Goal: Transaction & Acquisition: Obtain resource

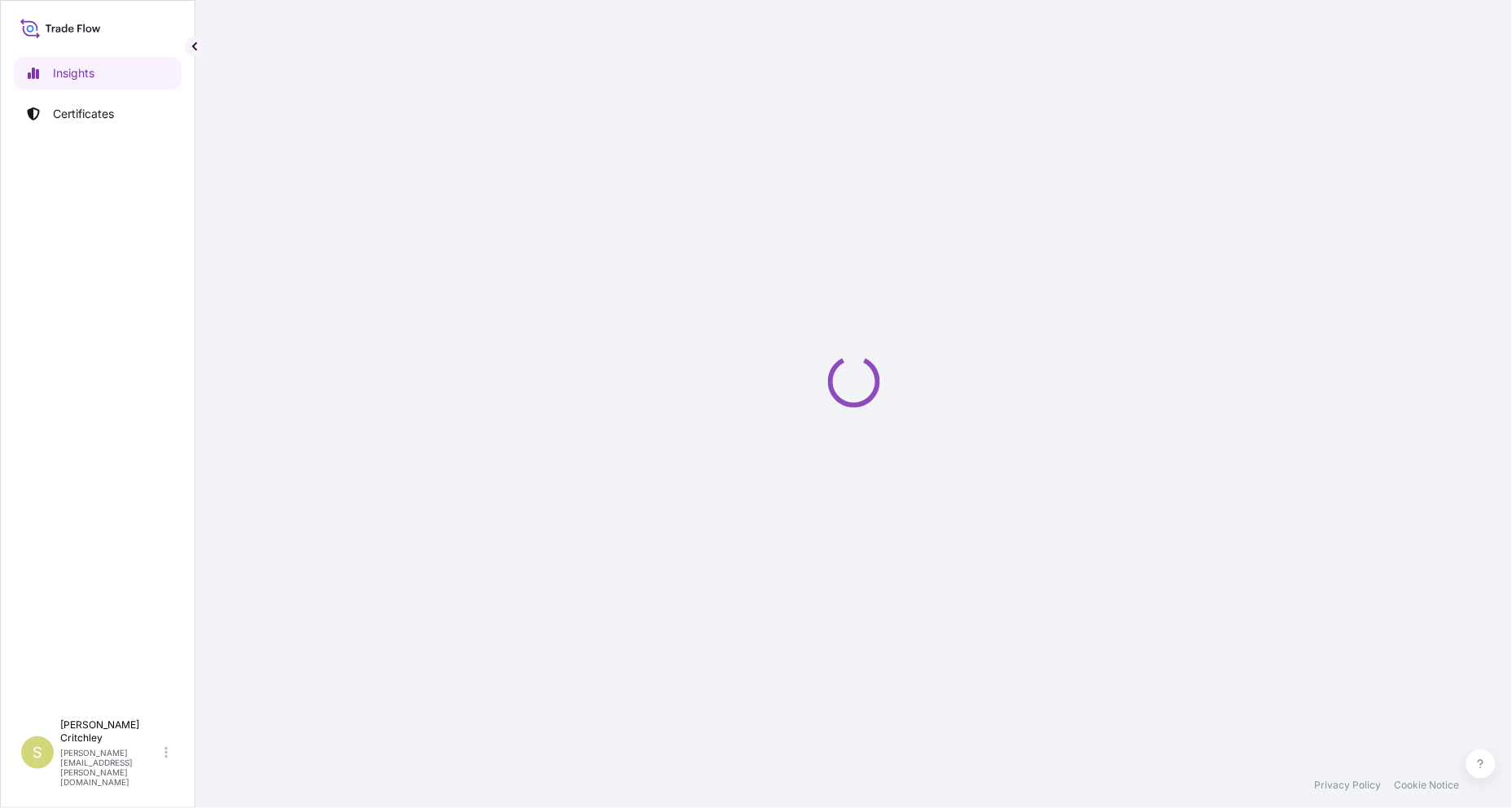
select select "2025"
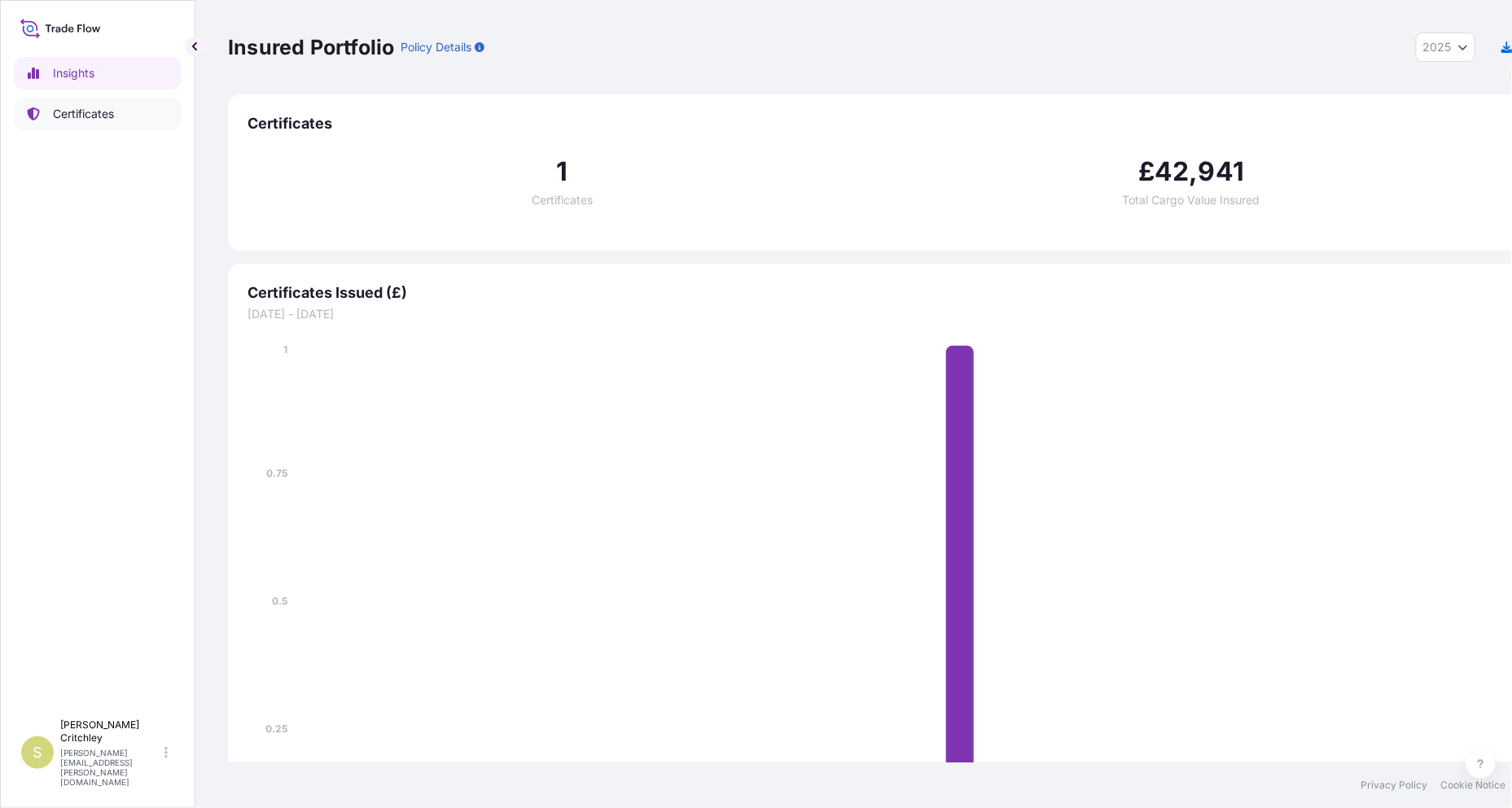
click at [76, 105] on p "Certificates" at bounding box center [83, 114] width 61 height 17
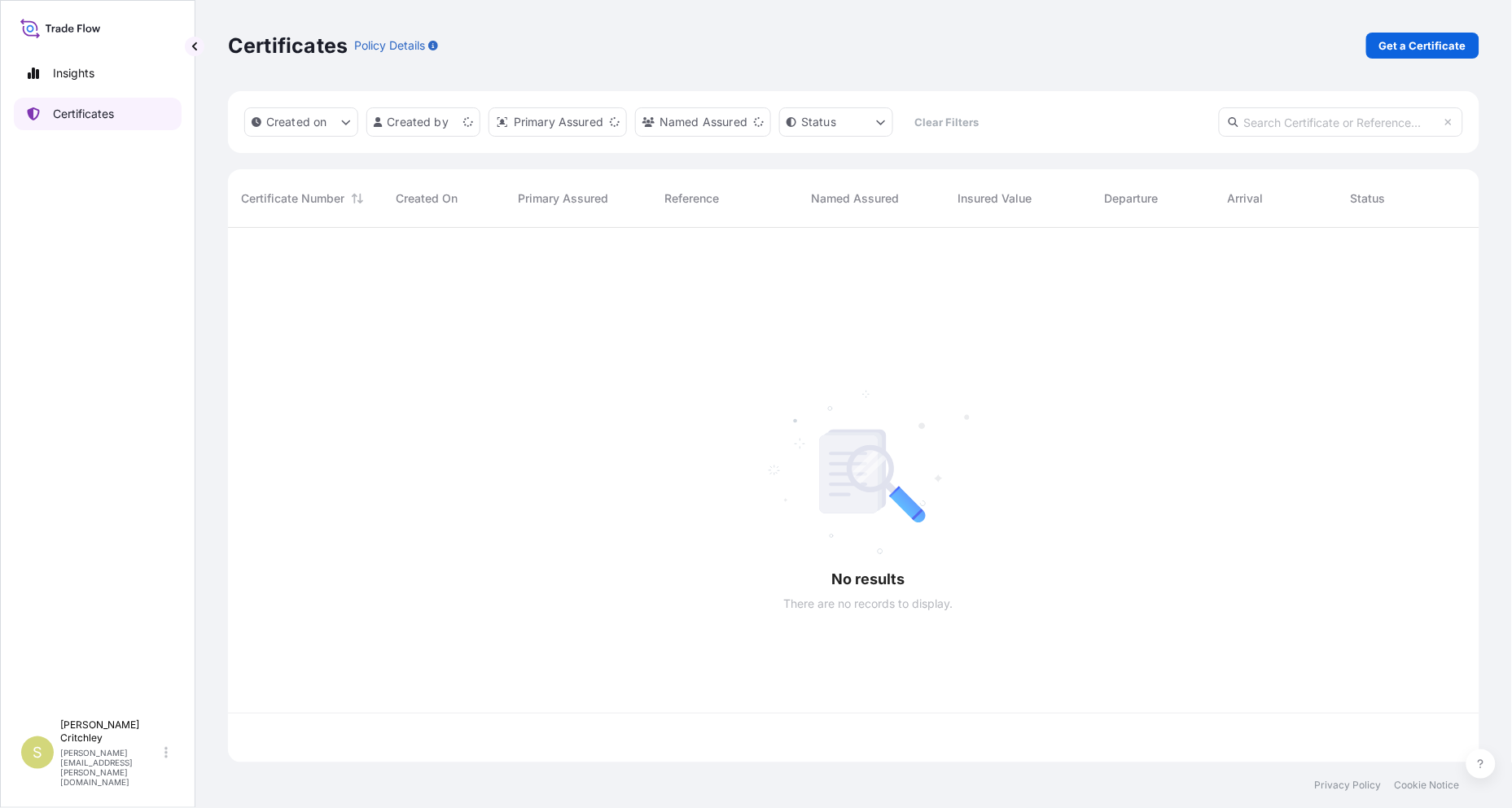
scroll to position [590, 1266]
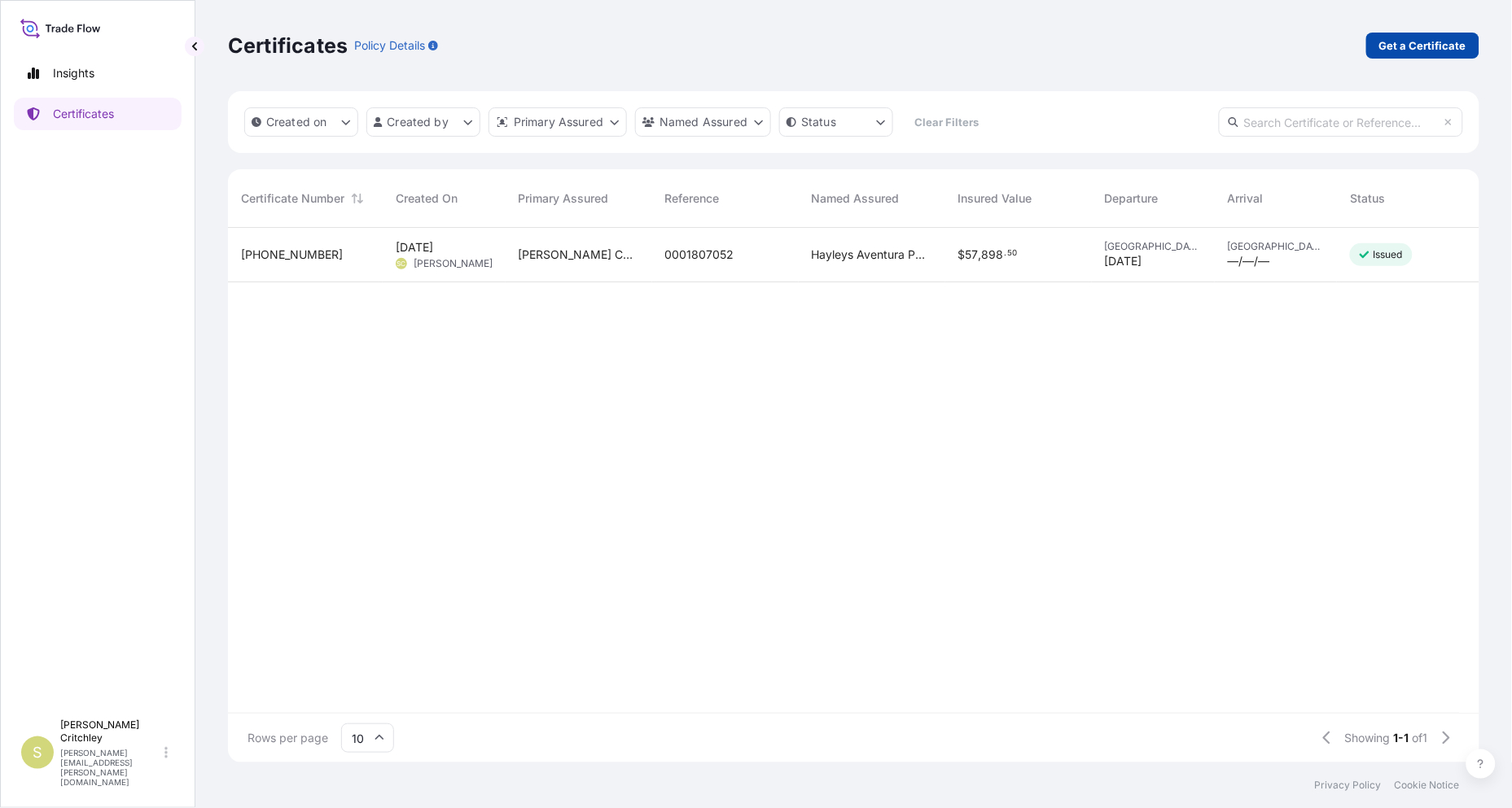
click at [1414, 38] on p "Get a Certificate" at bounding box center [1422, 46] width 87 height 17
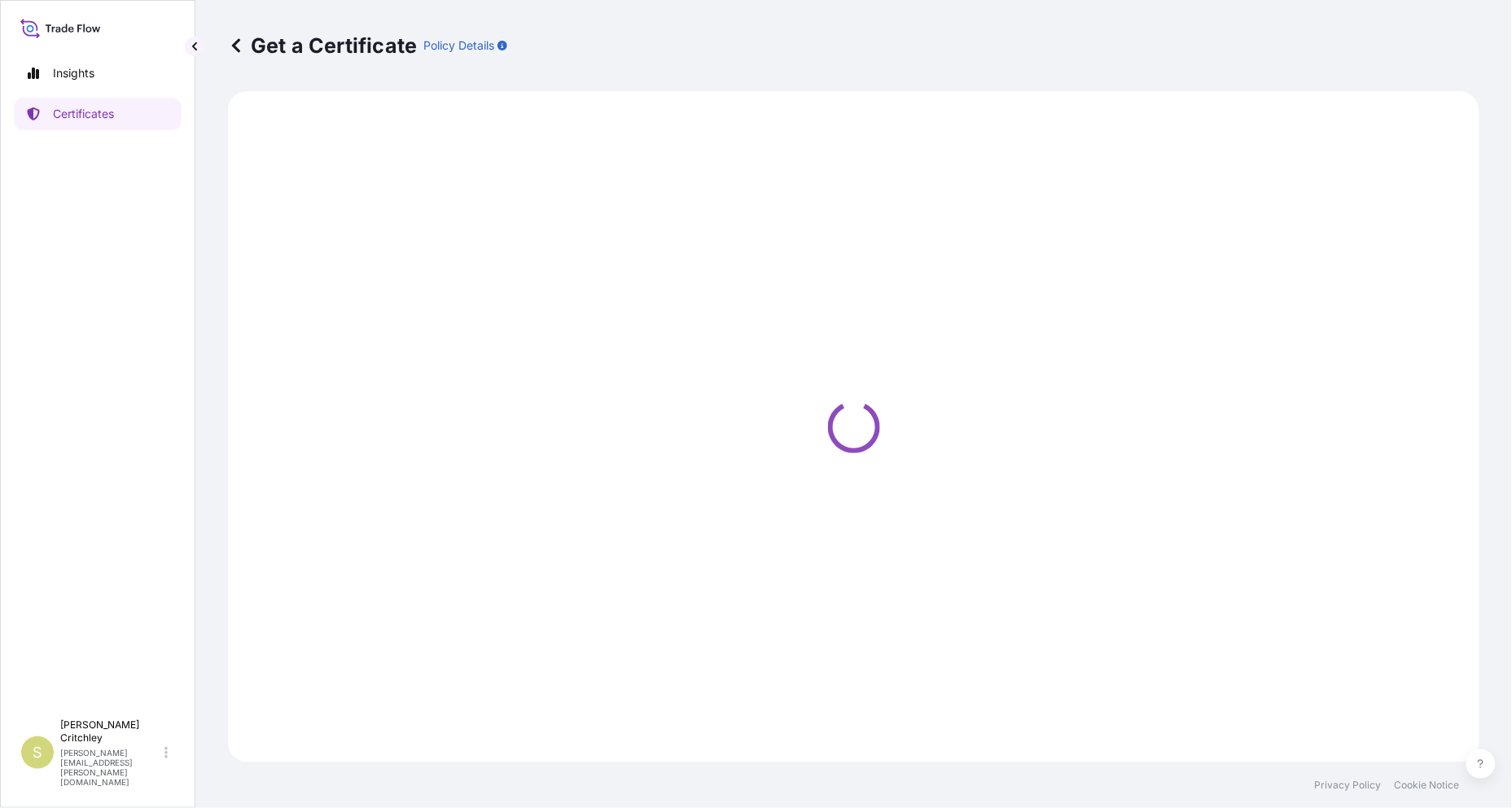
select select "Sea"
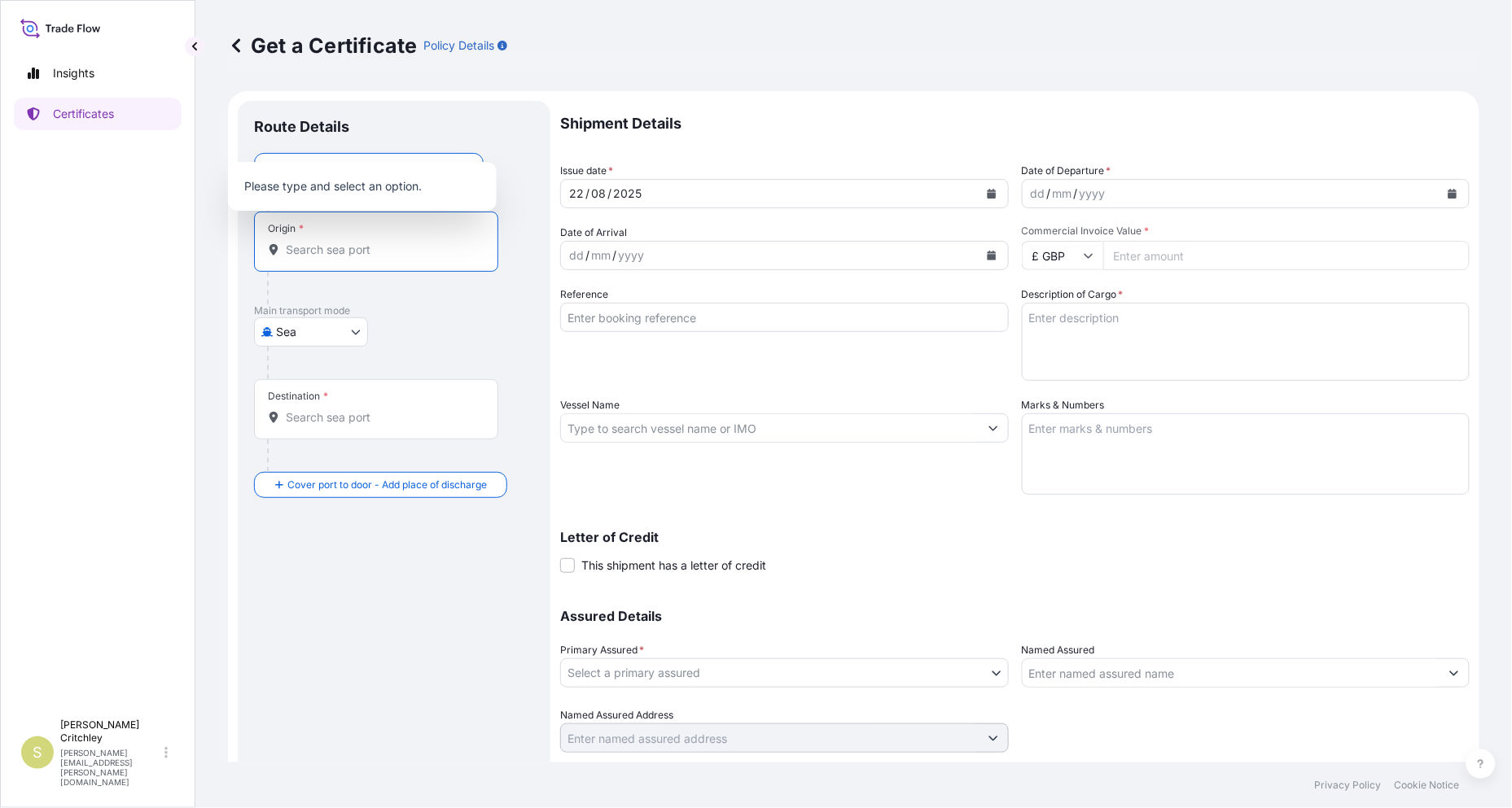
click at [290, 242] on input "Origin *" at bounding box center [381, 250] width 192 height 17
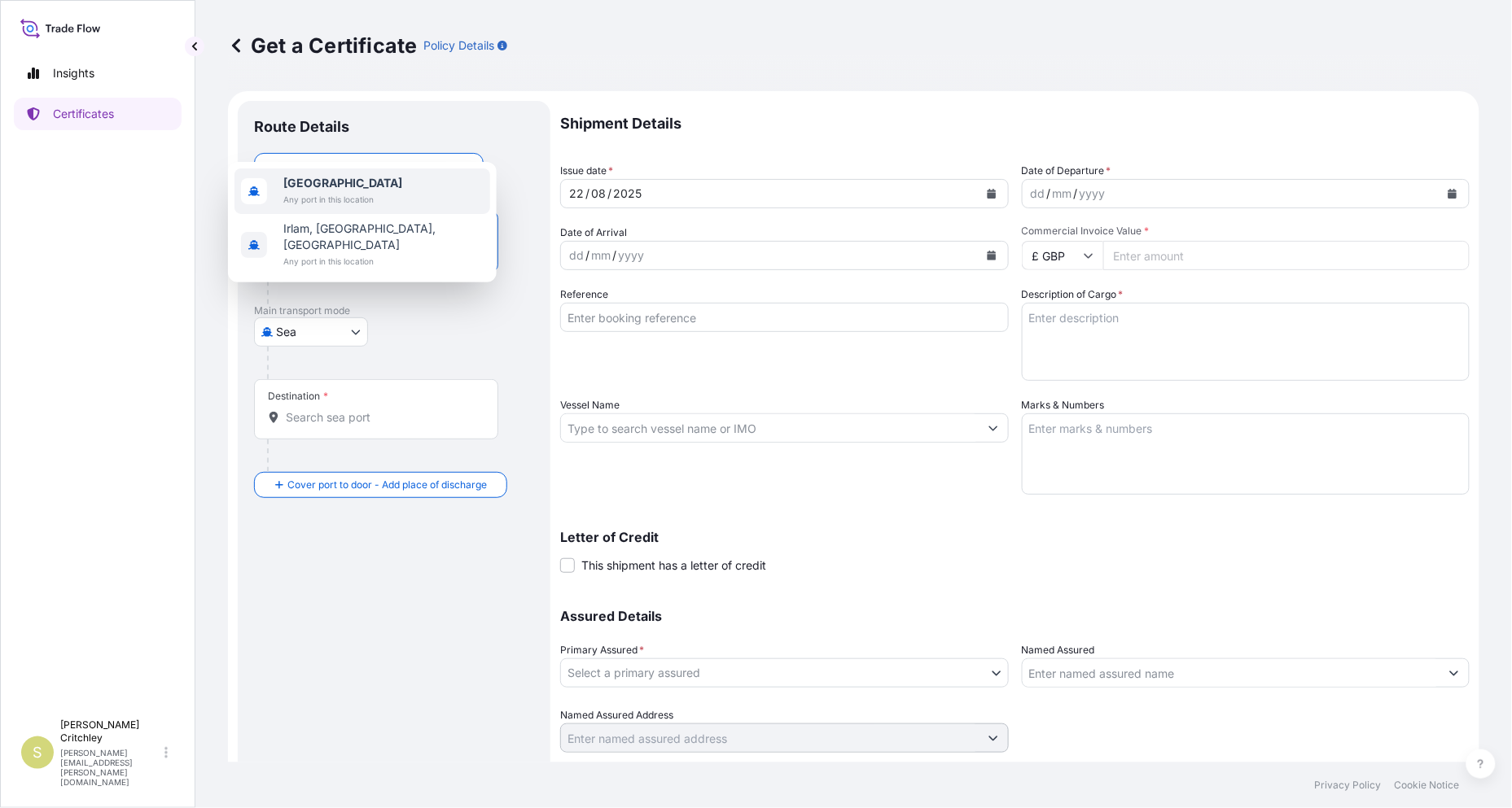
click at [295, 176] on b "[GEOGRAPHIC_DATA]" at bounding box center [343, 183] width 119 height 14
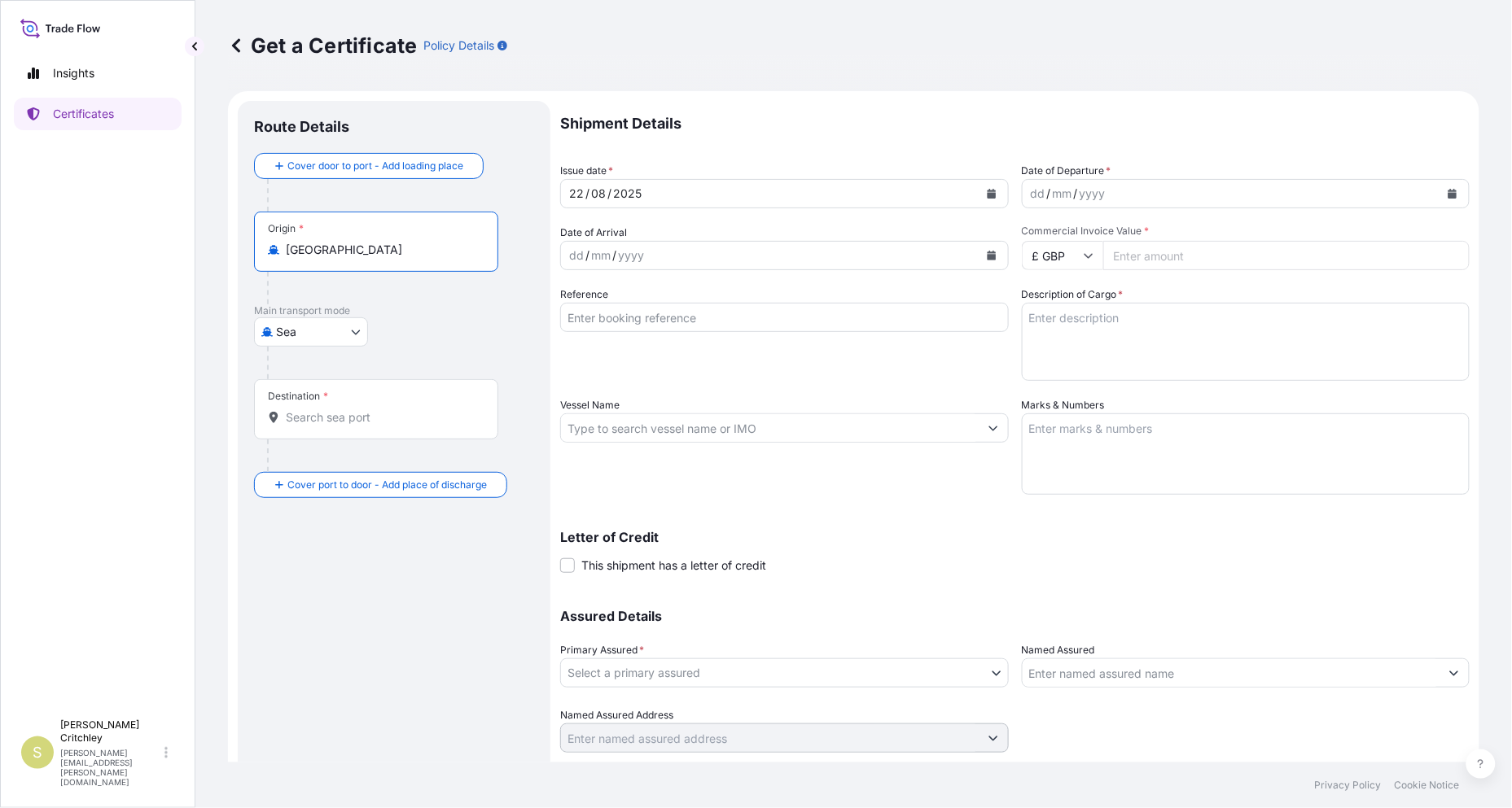
type input "[GEOGRAPHIC_DATA]"
click at [269, 236] on div "Cover door to port - Add loading place Place of loading Road / [GEOGRAPHIC_DATA…" at bounding box center [394, 326] width 280 height 345
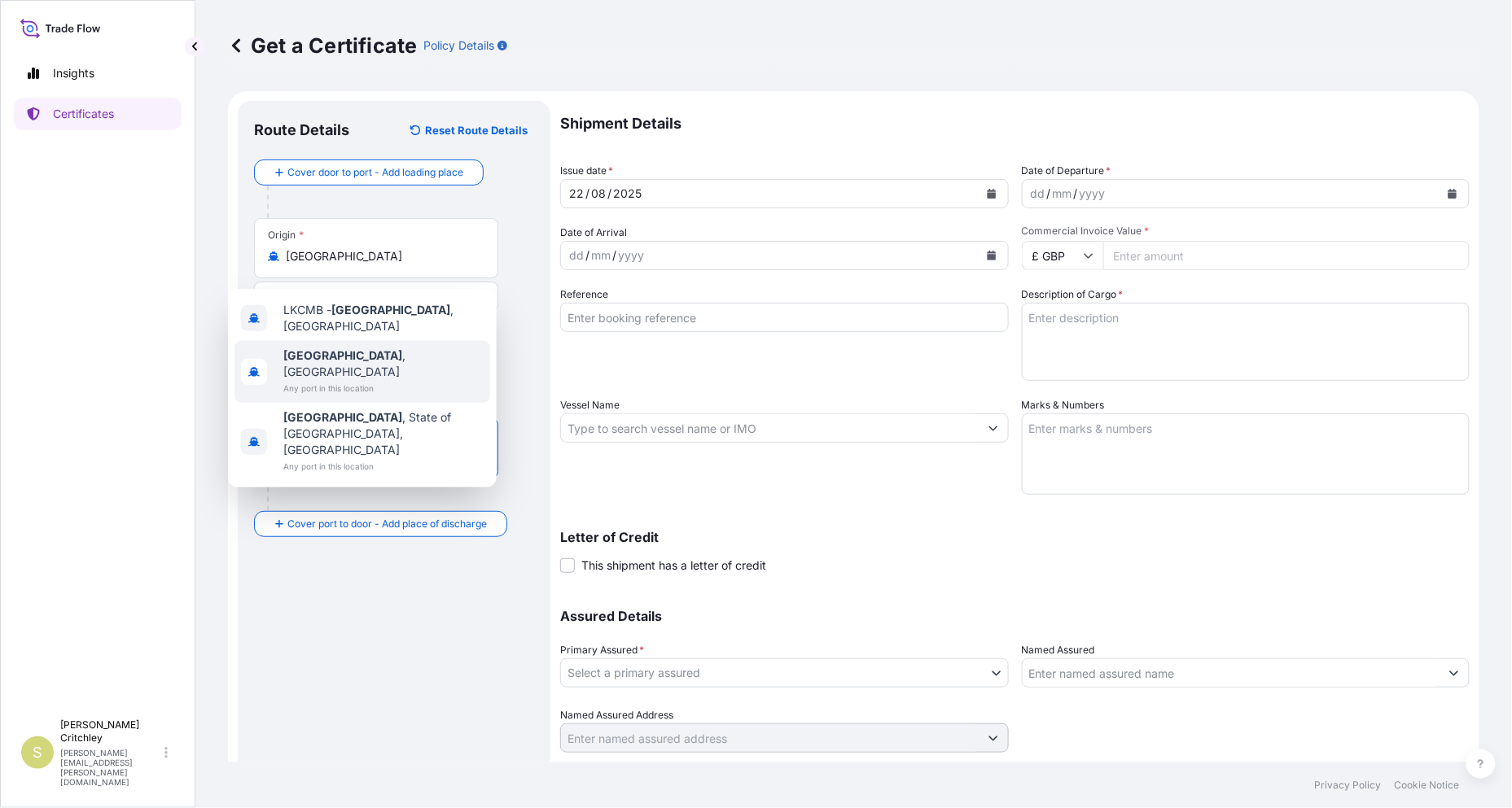
click at [294, 349] on b "[GEOGRAPHIC_DATA]" at bounding box center [343, 355] width 119 height 14
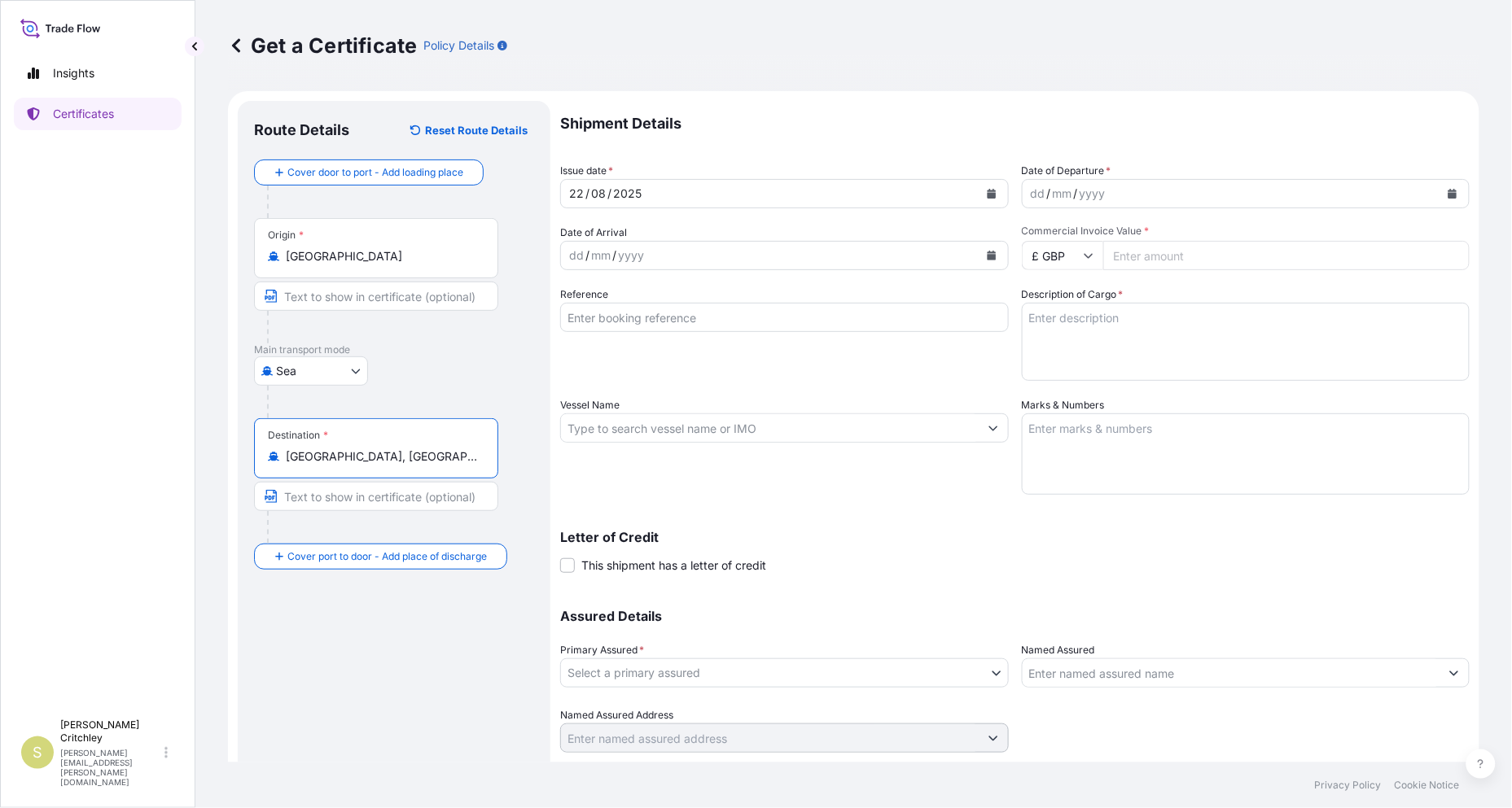
type input "[GEOGRAPHIC_DATA], [GEOGRAPHIC_DATA]"
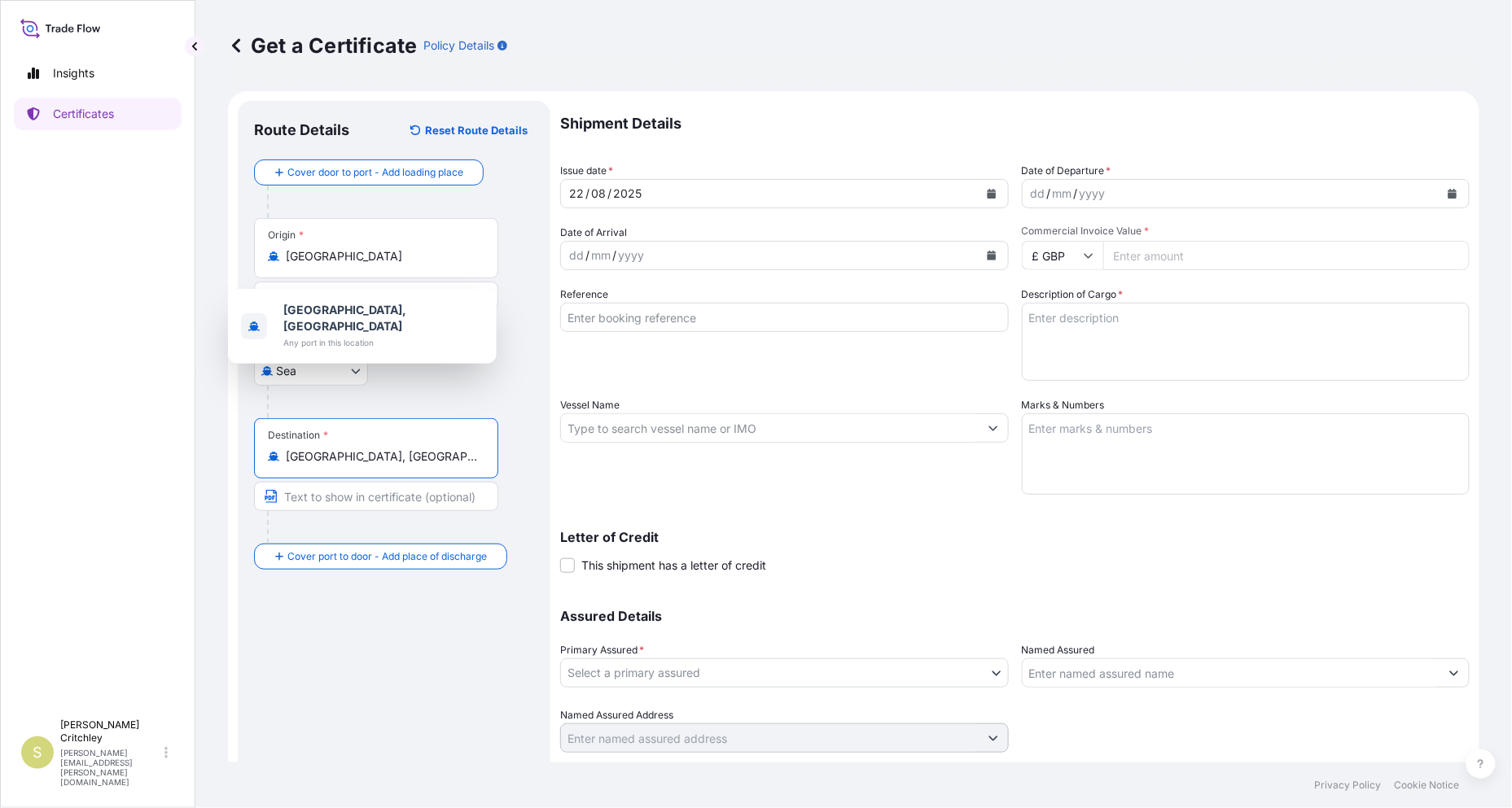
click at [590, 246] on div "mm" at bounding box center [601, 255] width 23 height 19
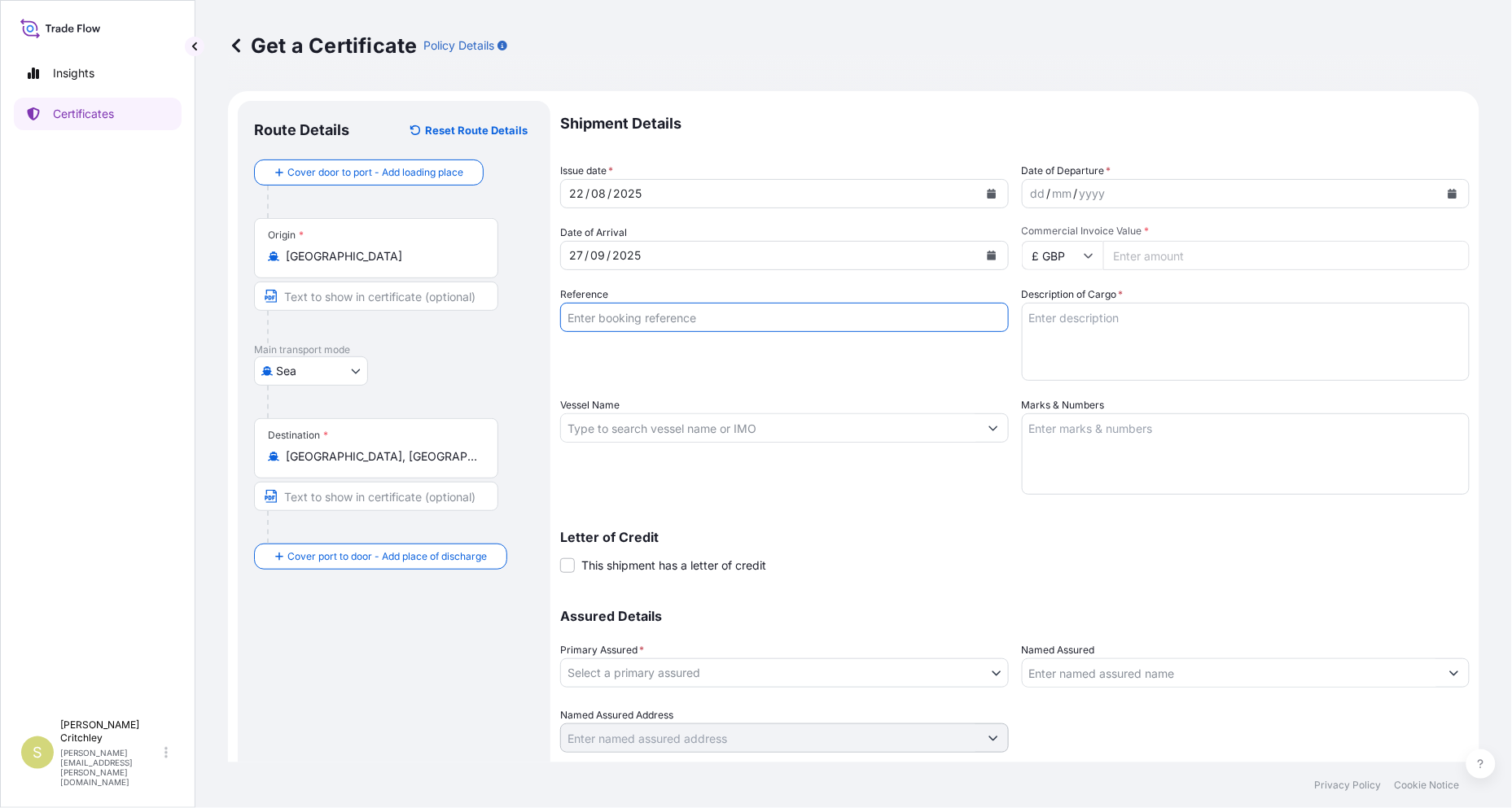
click at [561, 303] on input "Reference" at bounding box center [784, 317] width 449 height 29
type input "0001809243"
click at [1023, 179] on div "dd / mm / yyyy" at bounding box center [1231, 194] width 417 height 29
click at [1084, 250] on icon at bounding box center [1088, 255] width 10 height 10
click at [1004, 277] on div "$ USD" at bounding box center [1007, 278] width 69 height 31
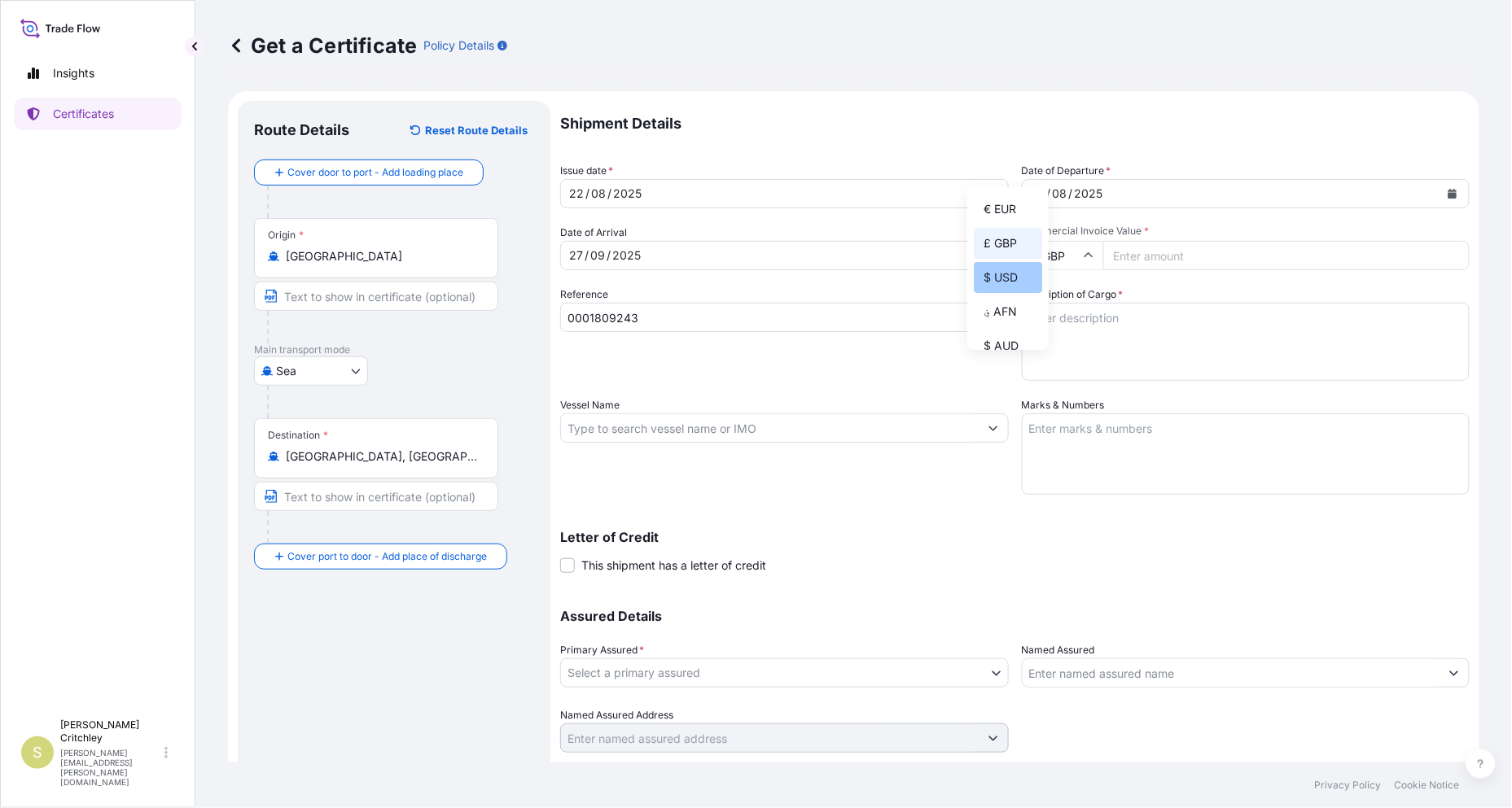
type input "$ USD"
click at [1111, 241] on input "Commercial Invoice Value *" at bounding box center [1286, 256] width 367 height 29
type input "1480"
click at [1095, 303] on textarea "Description of Cargo *" at bounding box center [1246, 341] width 449 height 78
type textarea "Texicryl 13-314"
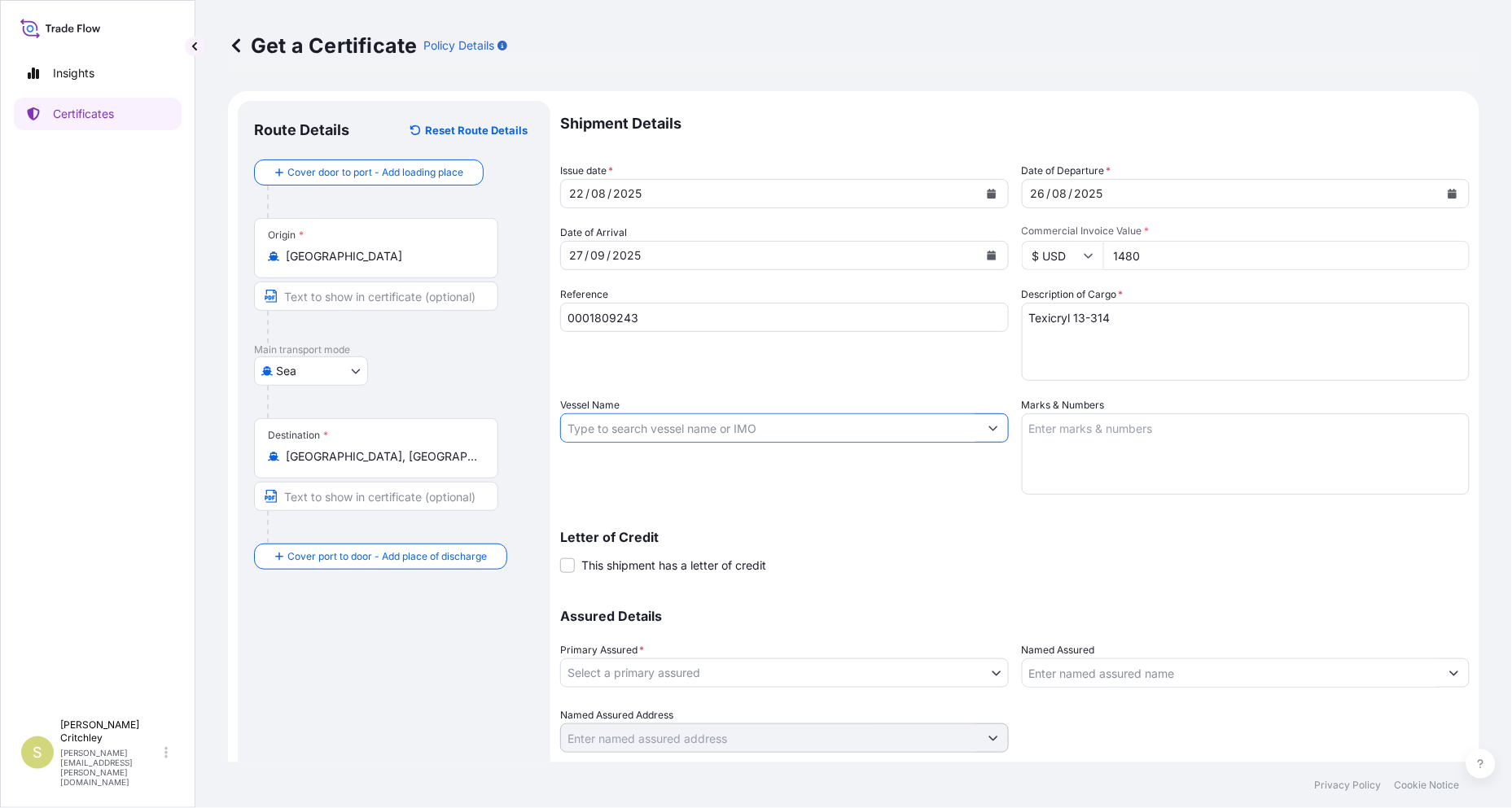
click at [635, 414] on input "Vessel Name" at bounding box center [769, 428] width 417 height 29
click at [561, 414] on input "Vessel Name" at bounding box center [769, 428] width 417 height 29
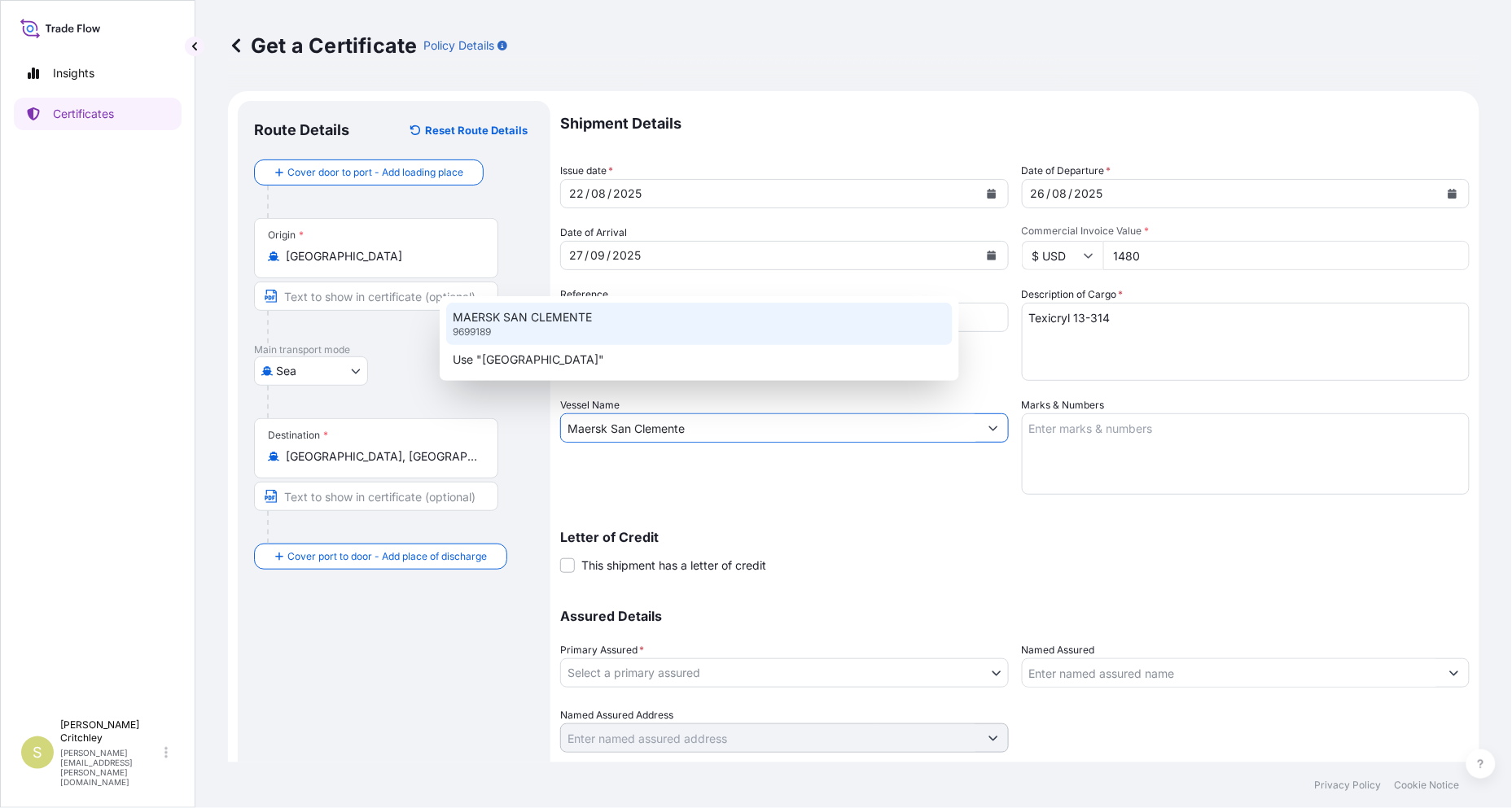
click at [521, 310] on p "MAERSK SAN CLEMENTE" at bounding box center [522, 317] width 139 height 17
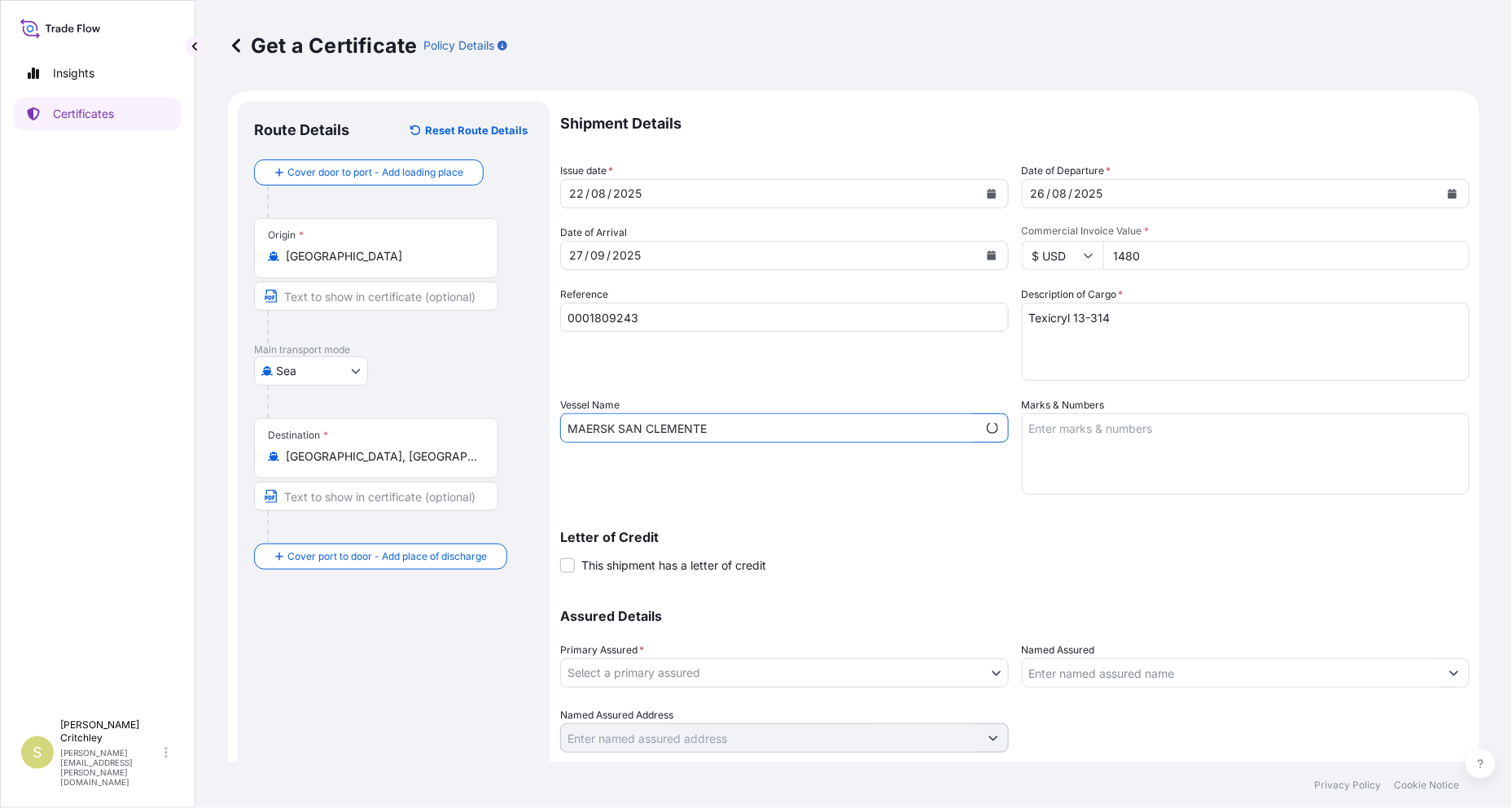
type input "MAERSK SAN CLEMENTE"
click at [1030, 414] on textarea "Marks & Numbers" at bounding box center [1246, 454] width 449 height 82
click at [1226, 414] on textarea "Marks & Numbers" at bounding box center [1246, 454] width 449 height 82
type textarea "Fully Addressed"
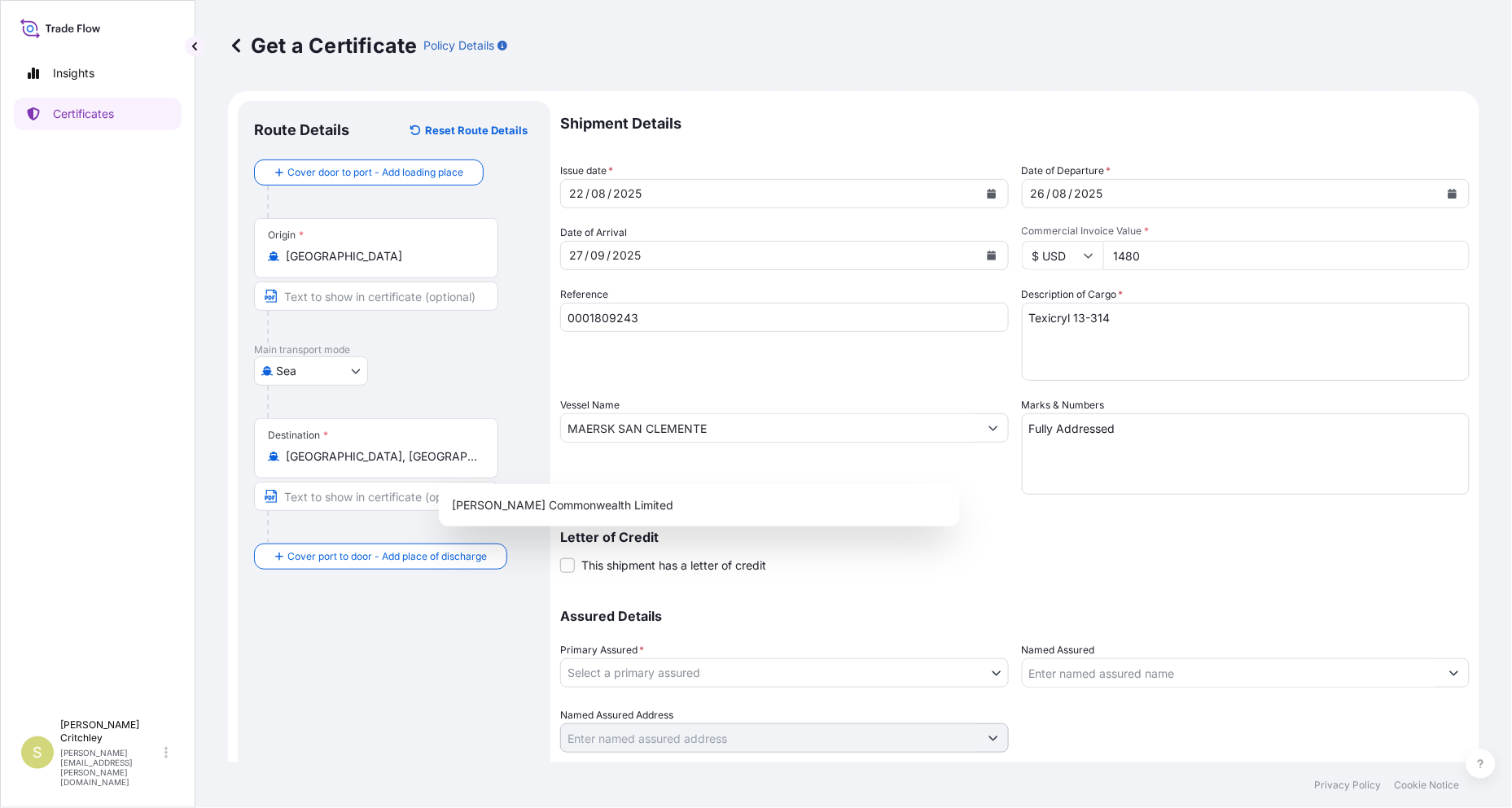
click at [544, 473] on body "Insights Certificates S [PERSON_NAME] [PERSON_NAME][EMAIL_ADDRESS][PERSON_NAME]…" at bounding box center [756, 404] width 1512 height 808
click at [546, 491] on div "[PERSON_NAME] Commonwealth Limited" at bounding box center [699, 505] width 508 height 29
select select "32171"
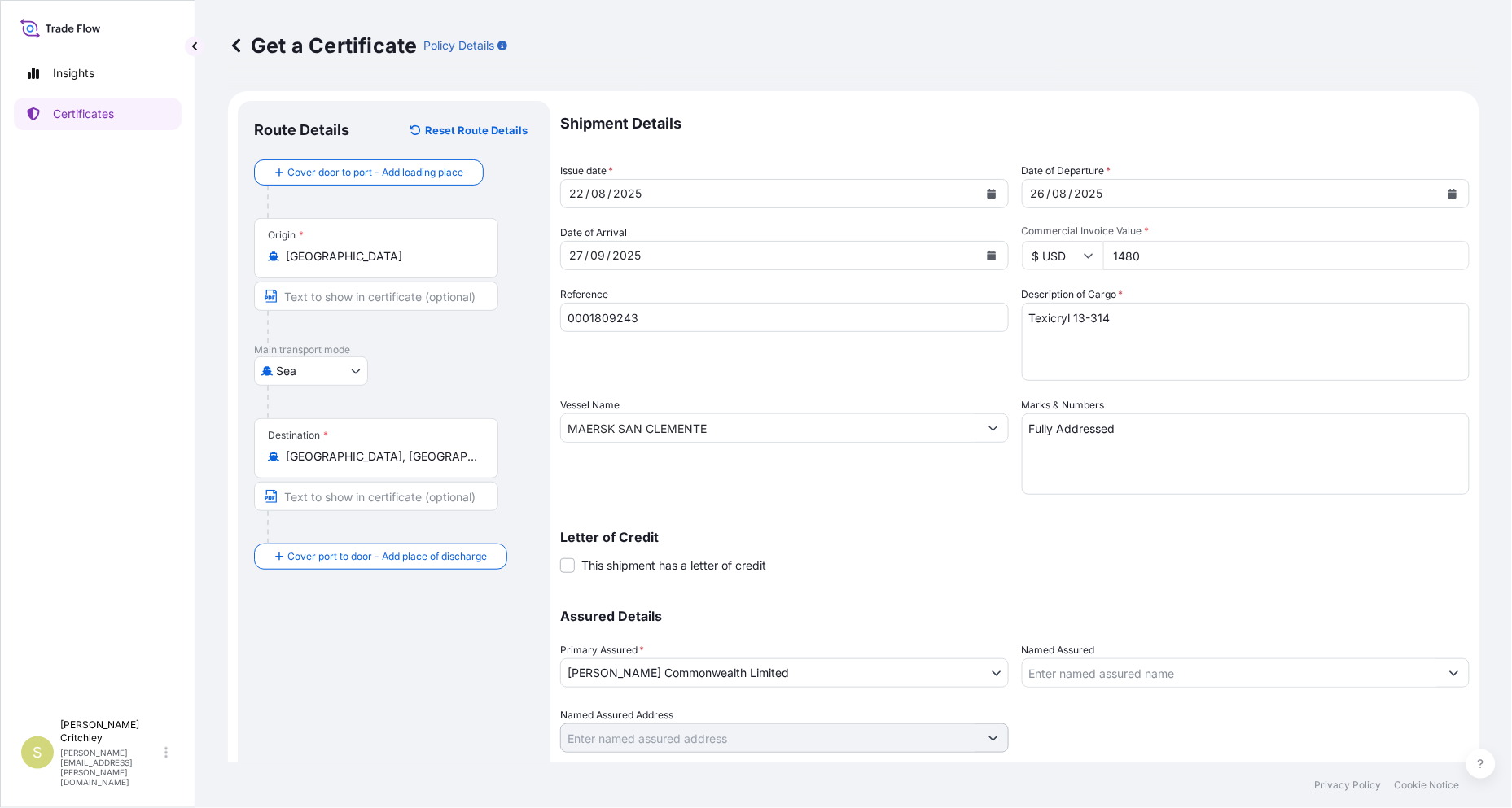
click at [1418, 774] on p "Create Certificate" at bounding box center [1409, 782] width 95 height 17
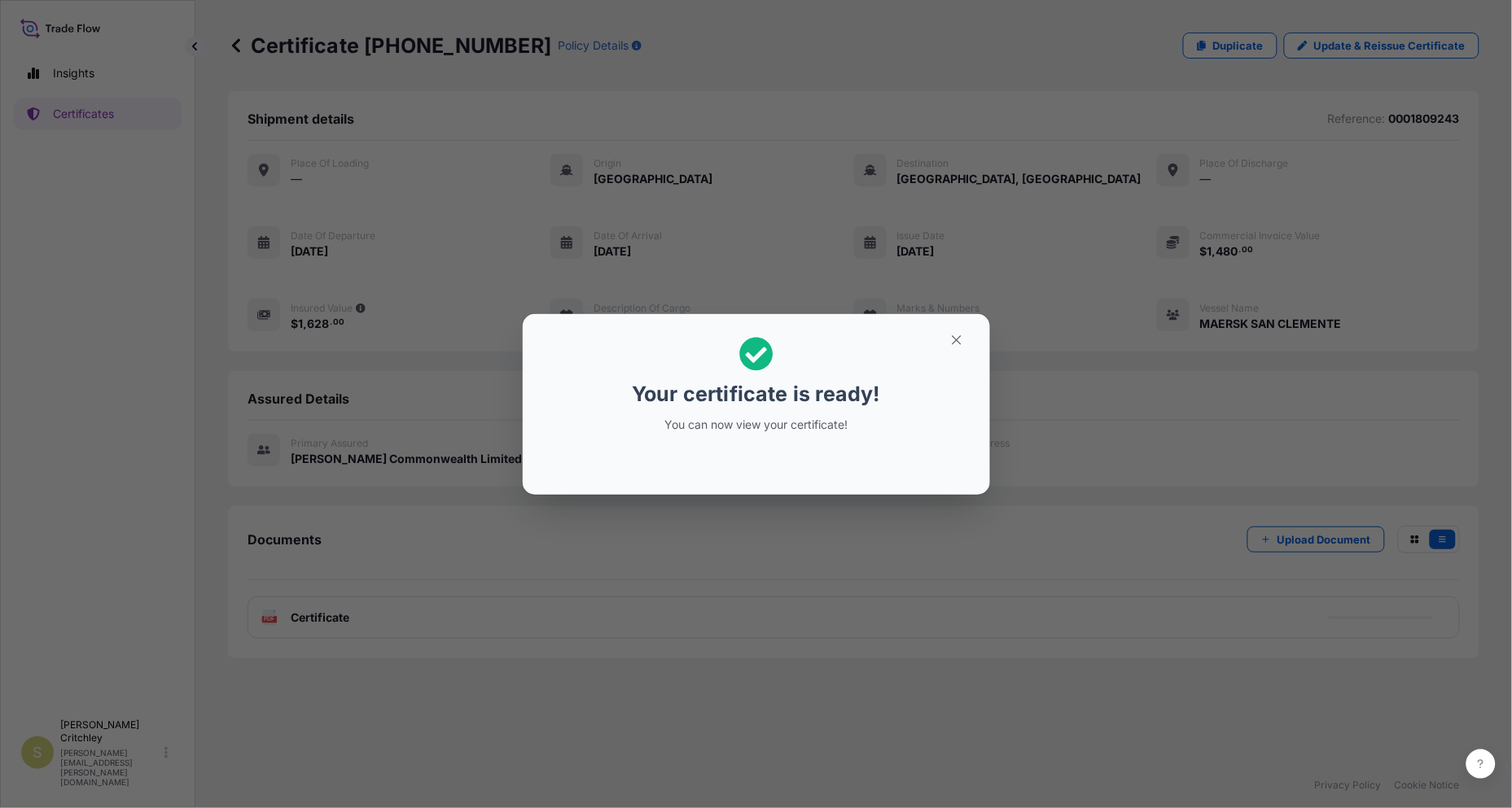
click at [739, 515] on div "Your certificate is ready! You can now view your certificate!" at bounding box center [756, 404] width 1512 height 808
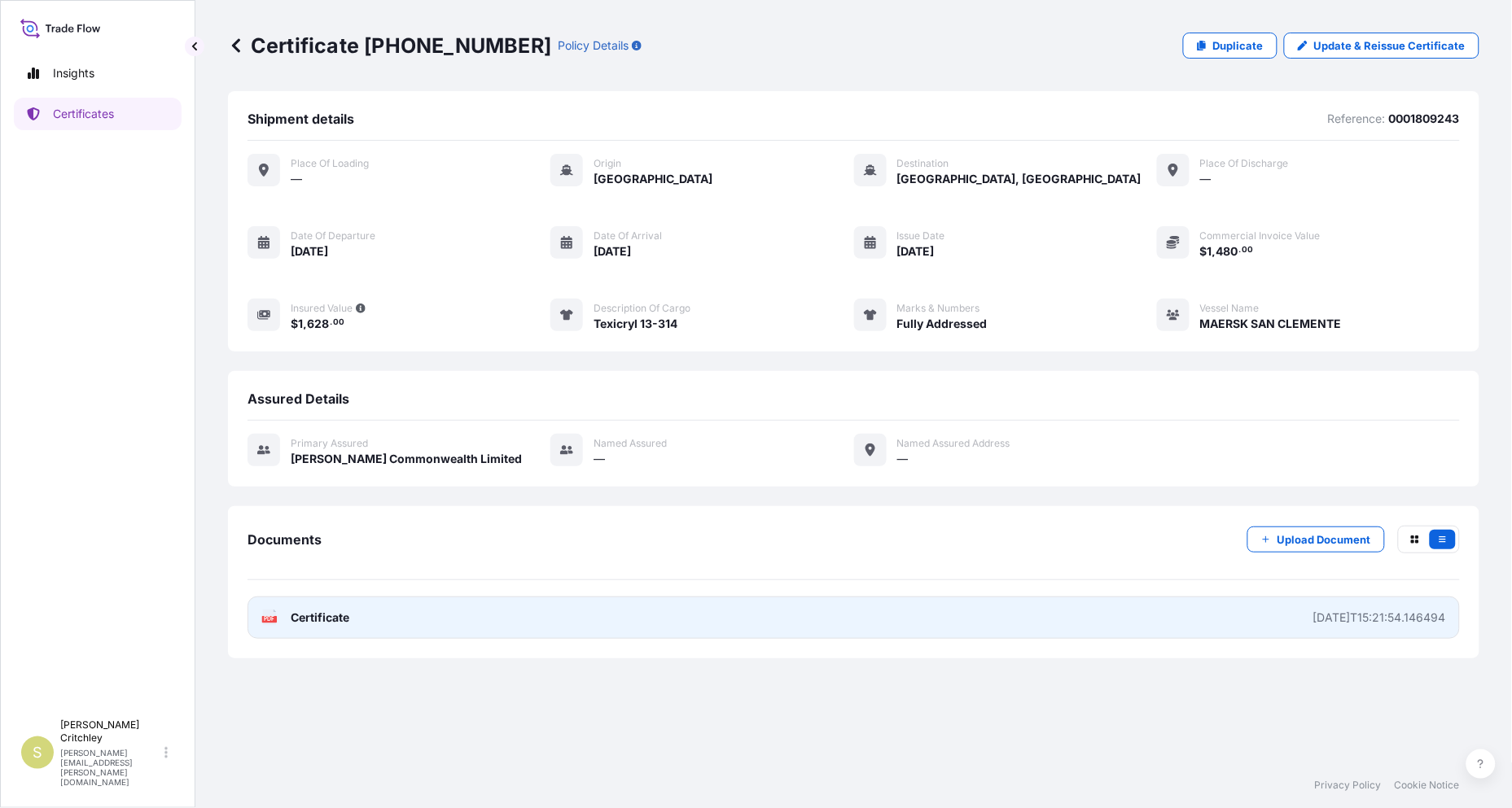
click at [305, 610] on span "Certificate" at bounding box center [320, 618] width 59 height 17
